Goal: Use online tool/utility: Utilize a website feature to perform a specific function

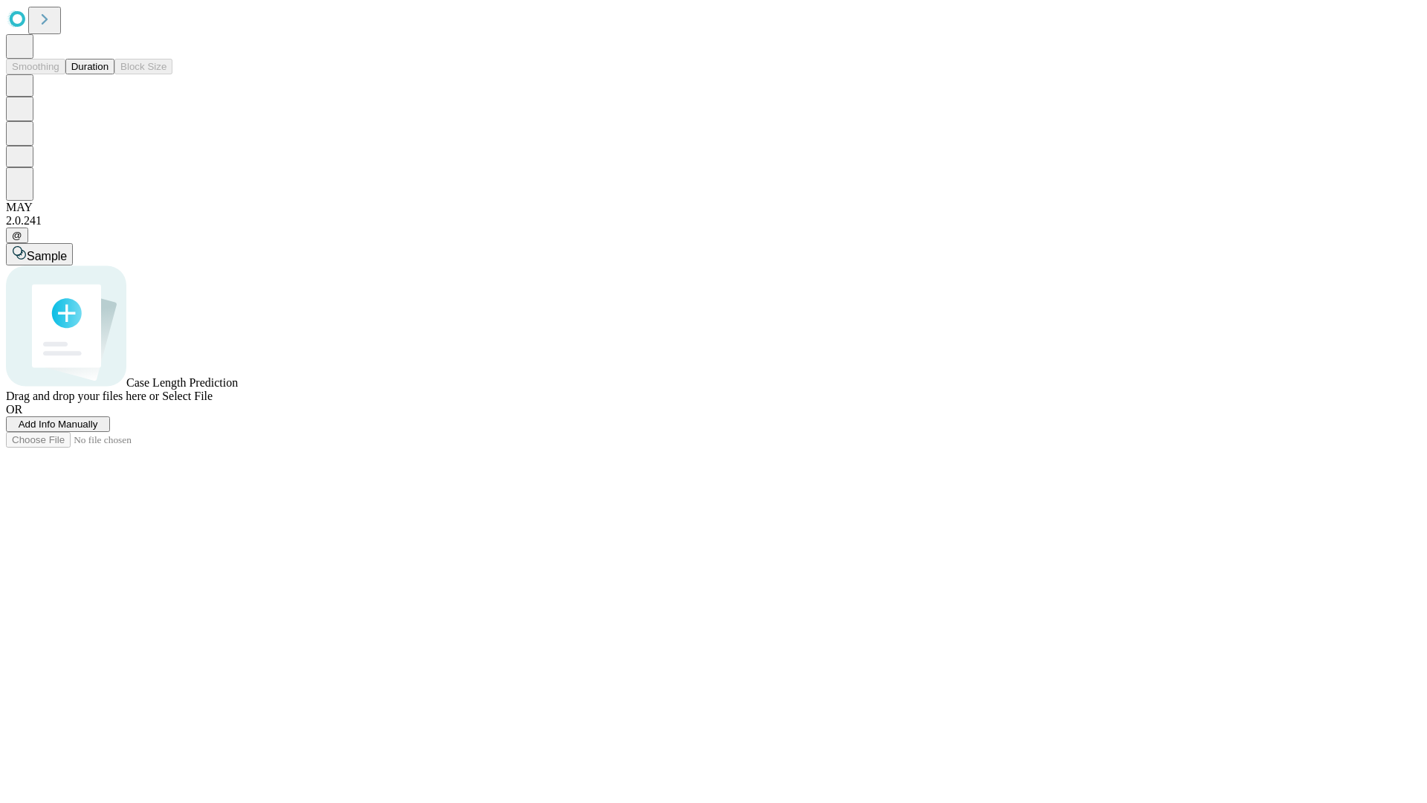
click at [108, 74] on button "Duration" at bounding box center [89, 67] width 49 height 16
click at [98, 430] on span "Add Info Manually" at bounding box center [59, 423] width 80 height 11
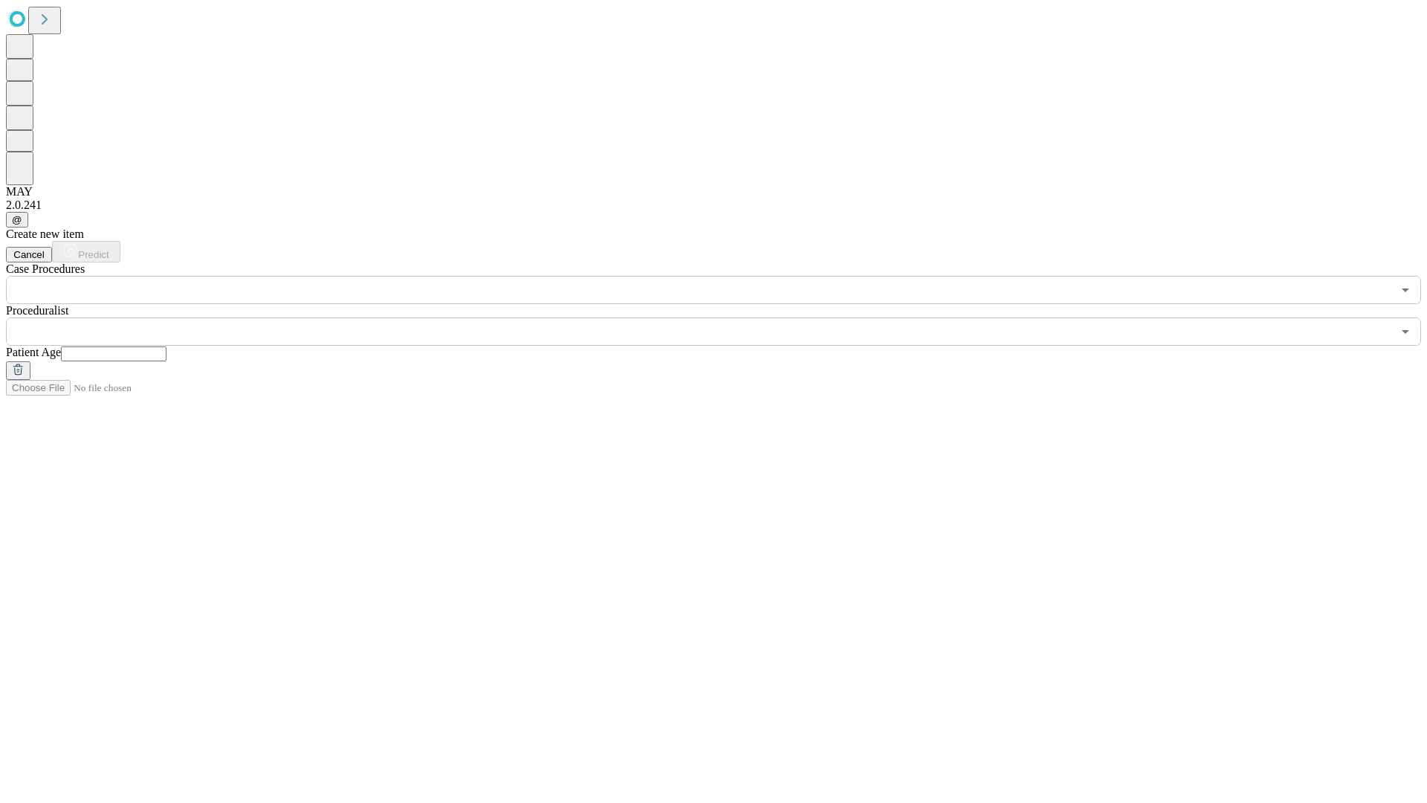
click at [166, 346] on input "text" at bounding box center [114, 353] width 106 height 15
type input "**"
click at [724, 317] on input "text" at bounding box center [699, 331] width 1386 height 28
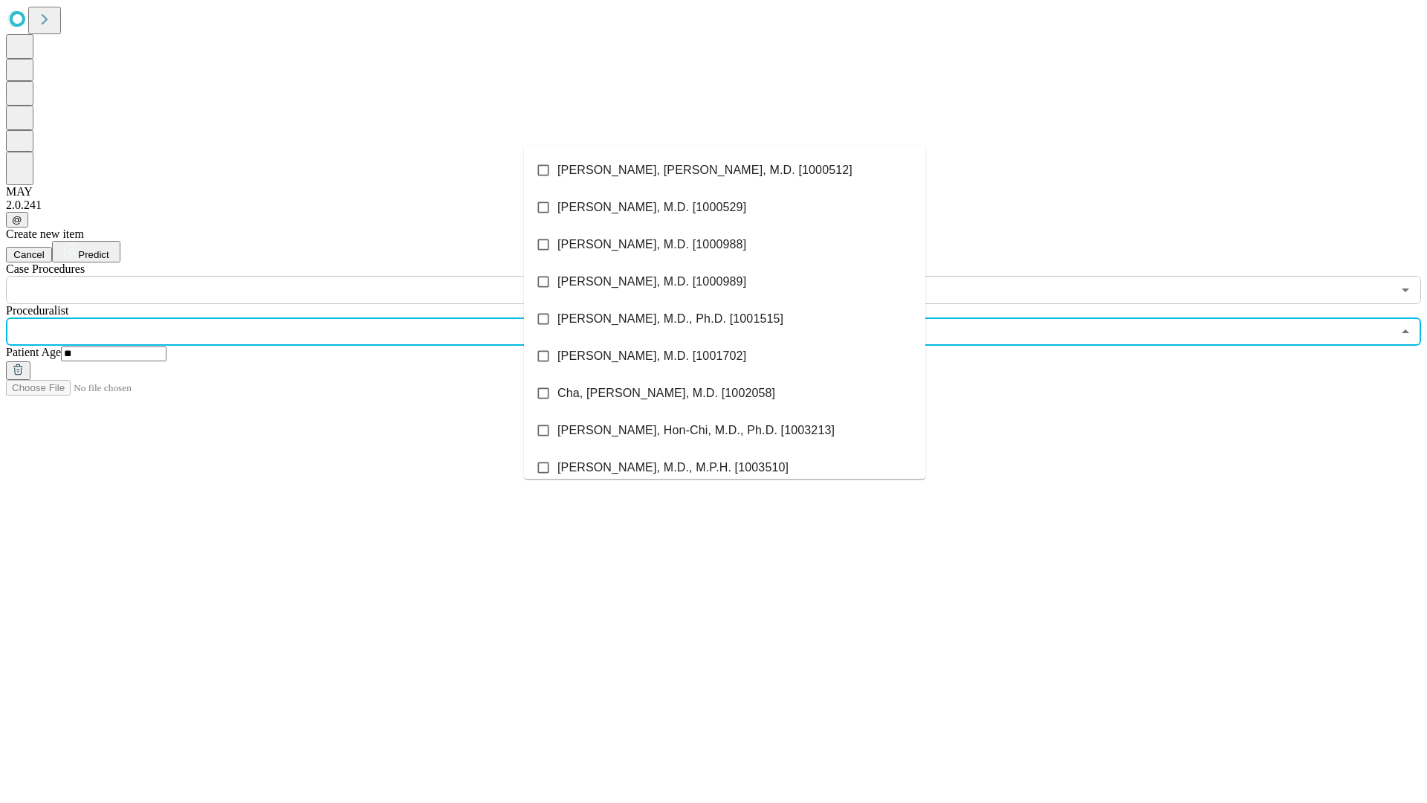
click at [725, 170] on li "[PERSON_NAME], [PERSON_NAME], M.D. [1000512]" at bounding box center [724, 170] width 401 height 37
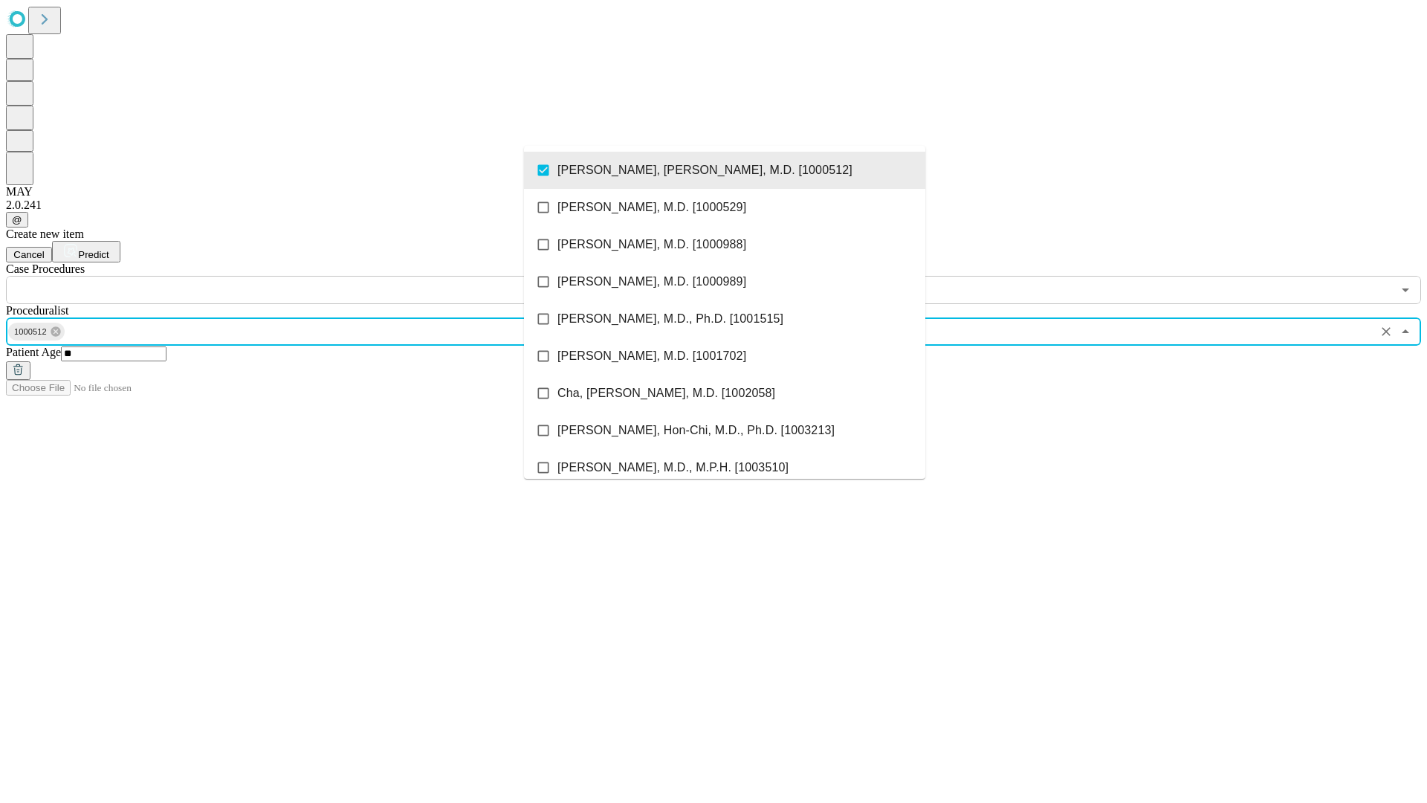
click at [312, 276] on input "text" at bounding box center [699, 290] width 1386 height 28
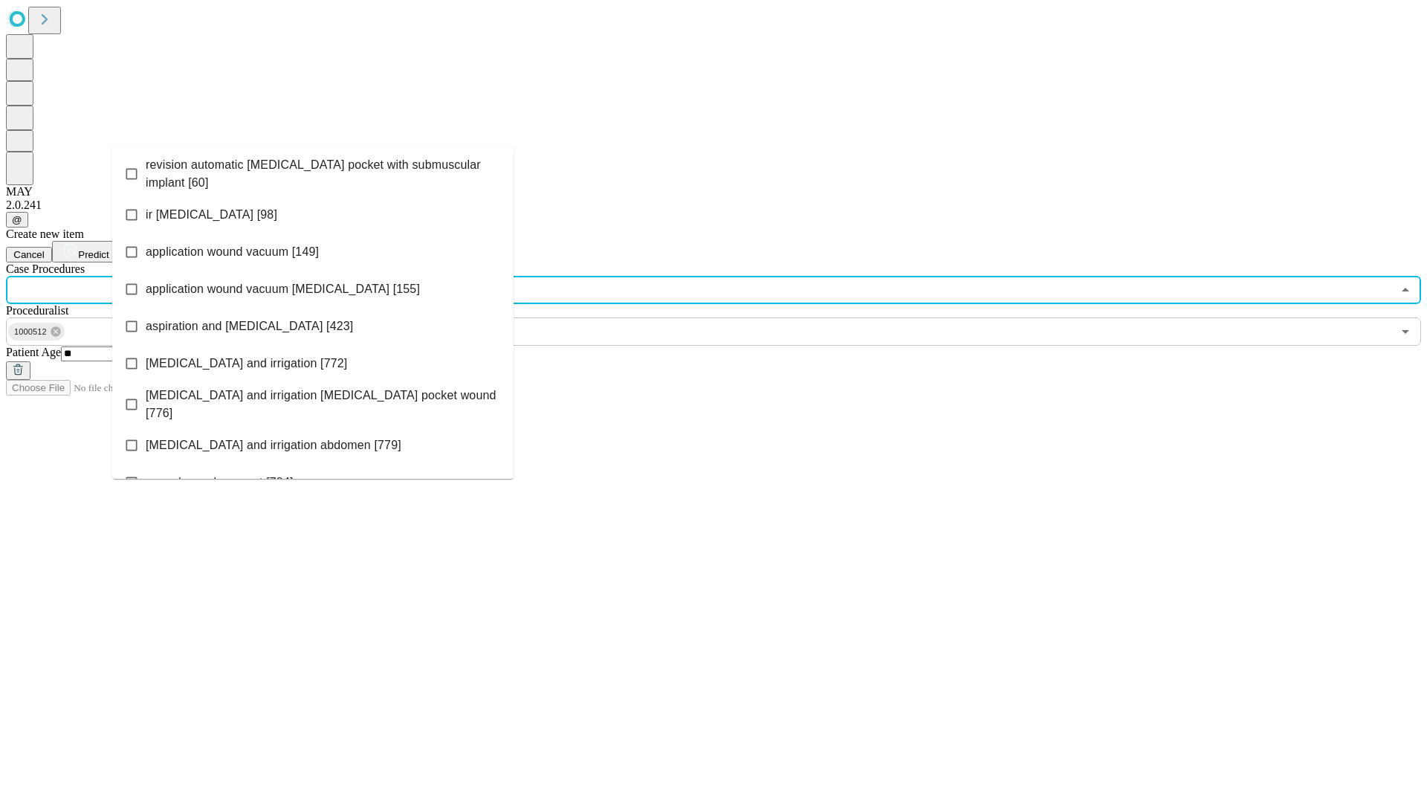
click at [313, 170] on span "revision automatic [MEDICAL_DATA] pocket with submuscular implant [60]" at bounding box center [324, 174] width 356 height 36
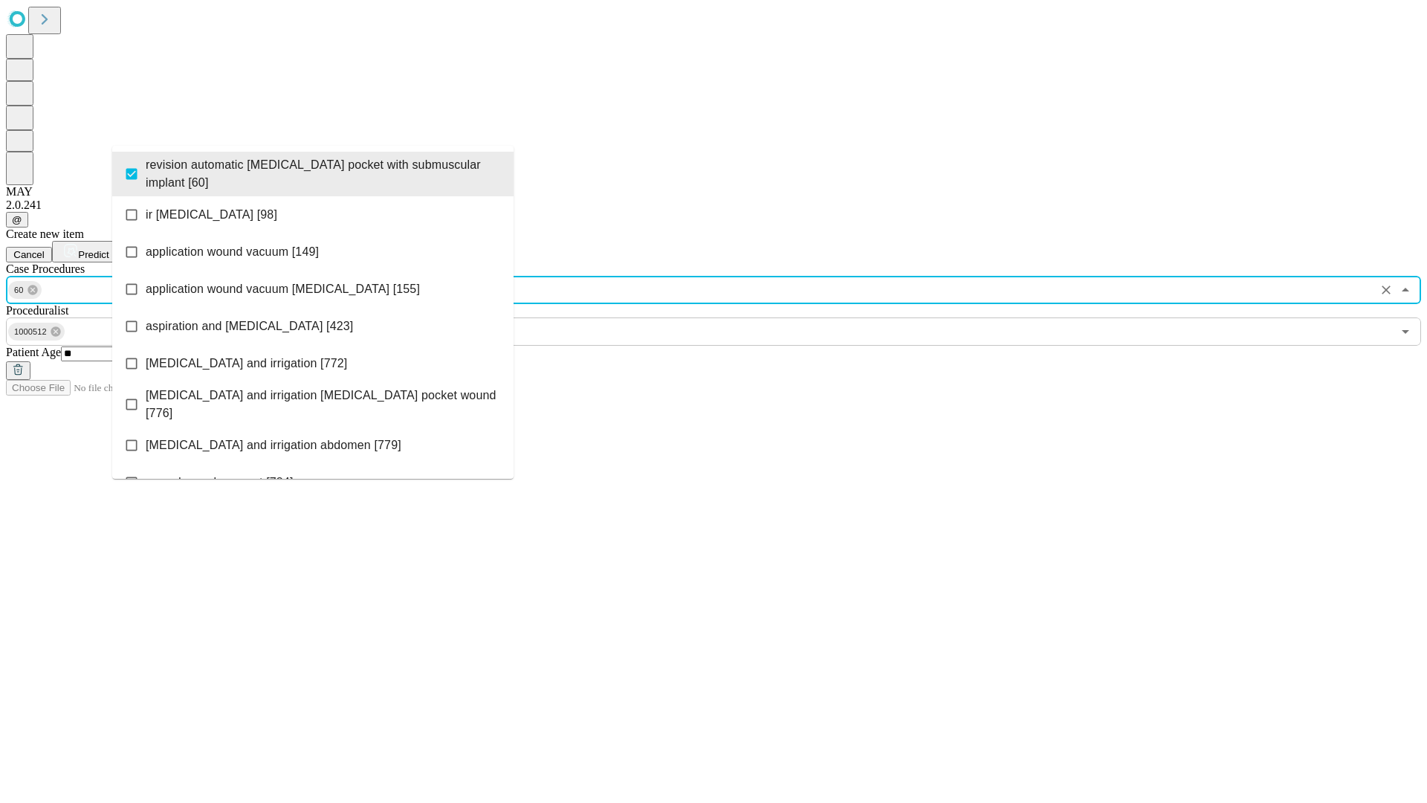
click at [108, 249] on span "Predict" at bounding box center [93, 254] width 30 height 11
